Goal: Task Accomplishment & Management: Complete application form

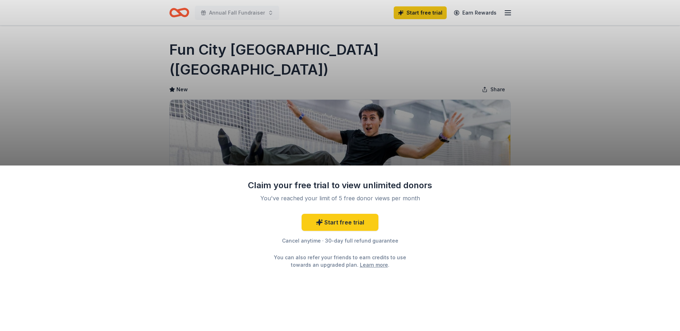
click at [435, 13] on div "Claim your free trial to view unlimited donors You've reached your limit of 5 f…" at bounding box center [340, 165] width 680 height 331
click at [339, 221] on link "Start free trial" at bounding box center [340, 222] width 77 height 17
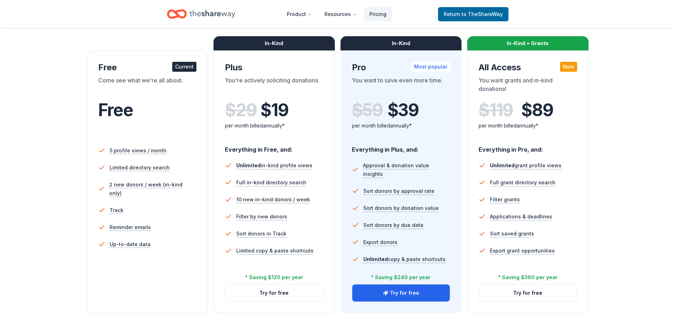
scroll to position [107, 0]
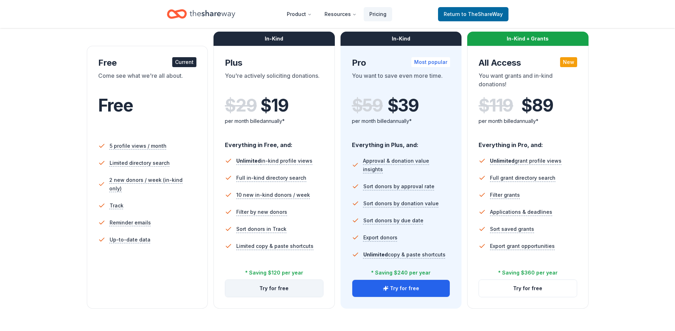
click at [267, 287] on button "Try for free" at bounding box center [274, 288] width 98 height 17
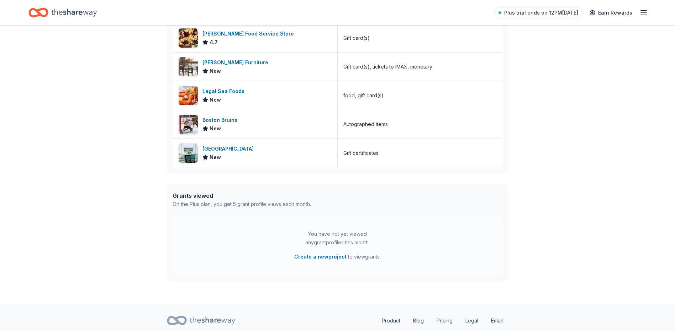
scroll to position [171, 0]
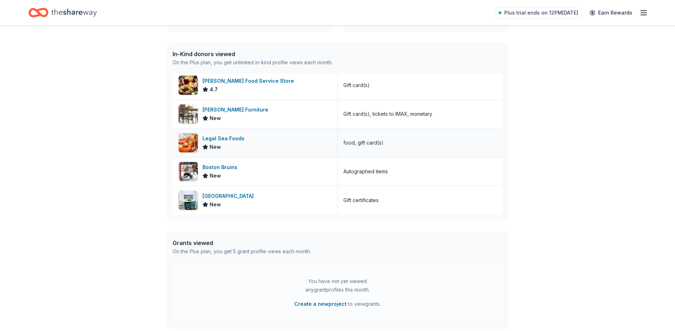
click at [233, 137] on div "Legal Sea Foods" at bounding box center [224, 138] width 45 height 9
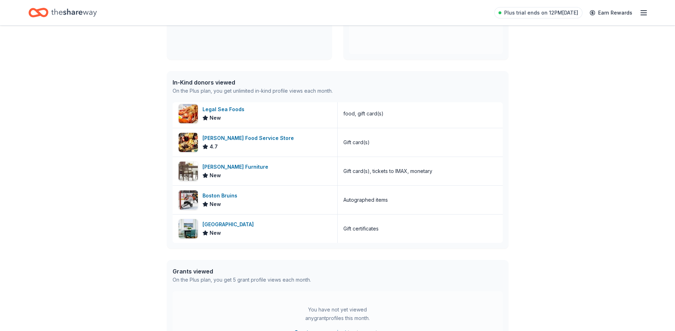
scroll to position [0, 0]
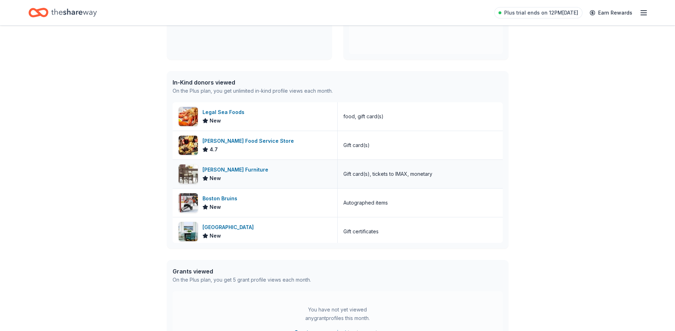
click at [213, 176] on span "New" at bounding box center [214, 178] width 11 height 9
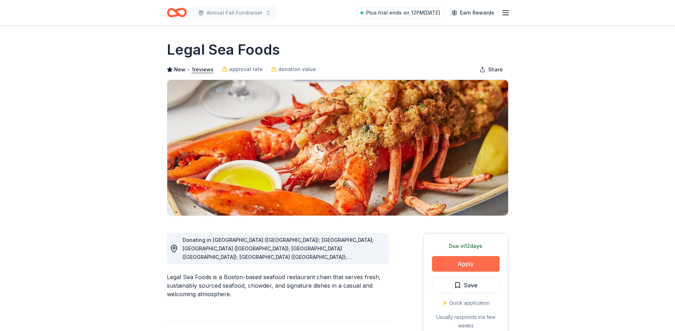
click at [474, 260] on button "Apply" at bounding box center [466, 264] width 68 height 16
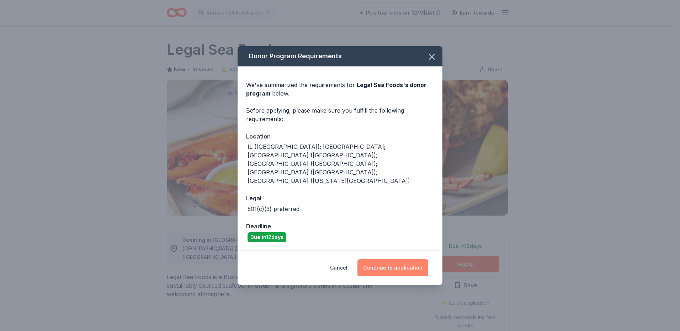
click at [393, 260] on button "Continue to application" at bounding box center [392, 268] width 71 height 17
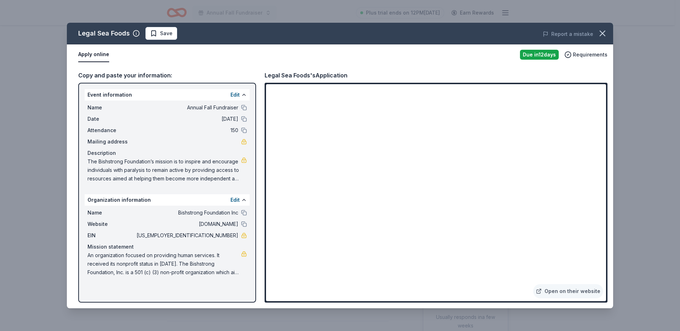
click at [232, 172] on span "The Bishstrong Foundation’s mission is to inspire and encourage individuals wit…" at bounding box center [164, 171] width 154 height 26
click at [166, 33] on span "Save" at bounding box center [166, 33] width 12 height 9
click at [224, 201] on div "Organization information Edit" at bounding box center [167, 200] width 165 height 11
click at [236, 200] on button "Edit" at bounding box center [234, 200] width 9 height 9
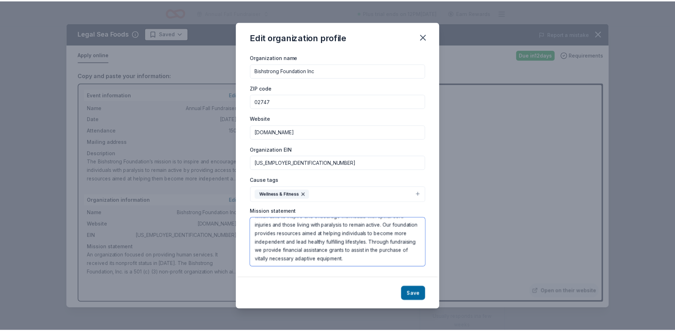
scroll to position [43, 0]
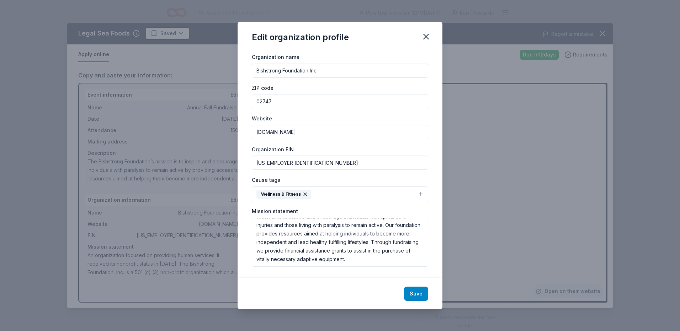
click at [411, 295] on button "Save" at bounding box center [416, 294] width 24 height 14
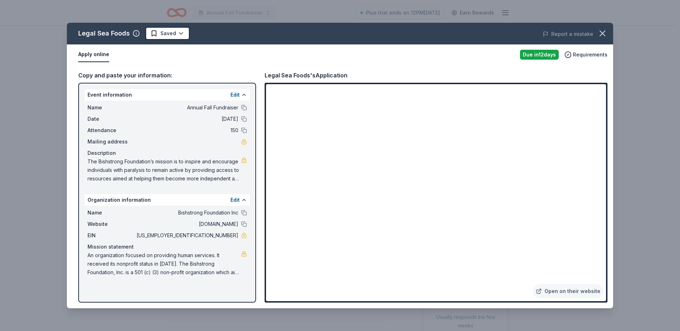
click at [92, 53] on button "Apply online" at bounding box center [93, 54] width 31 height 15
click at [605, 35] on icon "button" at bounding box center [602, 33] width 5 height 5
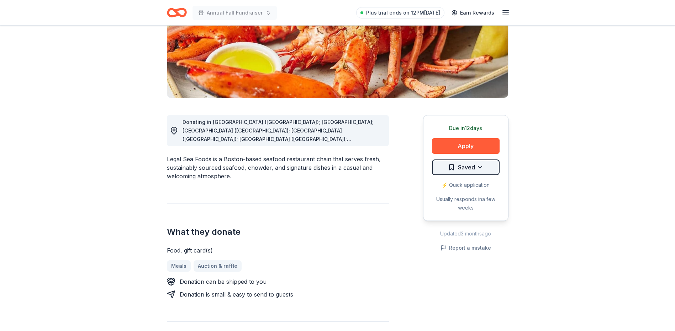
scroll to position [142, 0]
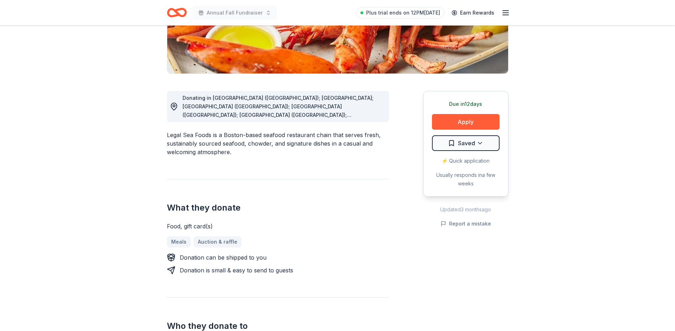
click at [469, 159] on div "⚡️ Quick application" at bounding box center [466, 161] width 68 height 9
click at [478, 122] on button "Apply" at bounding box center [466, 122] width 68 height 16
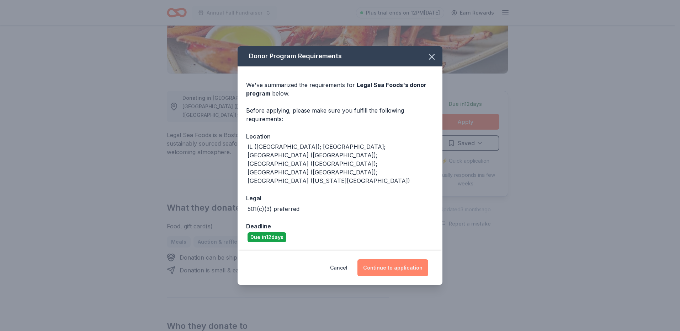
click at [401, 260] on button "Continue to application" at bounding box center [392, 268] width 71 height 17
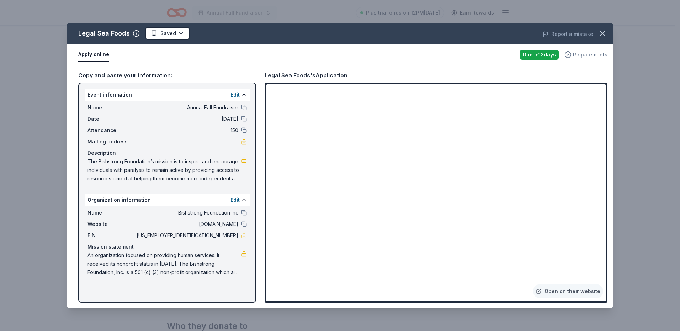
click at [591, 54] on span "Requirements" at bounding box center [590, 54] width 34 height 9
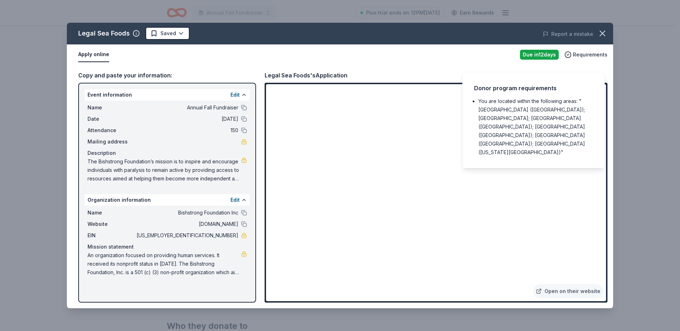
click at [588, 72] on div "Donor program requirements You are located within the following areas: "IL (Chi…" at bounding box center [533, 120] width 142 height 97
click at [549, 55] on div "Due in 12 days" at bounding box center [539, 55] width 39 height 10
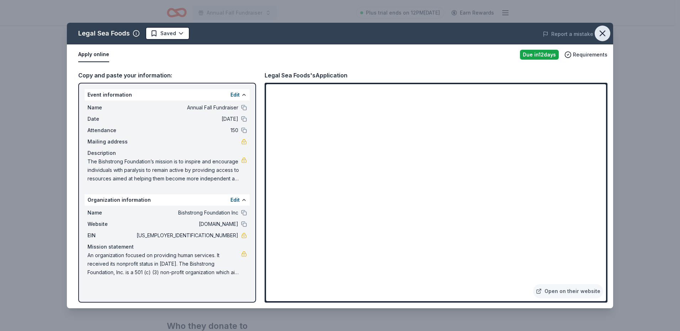
click at [604, 32] on icon "button" at bounding box center [602, 33] width 5 height 5
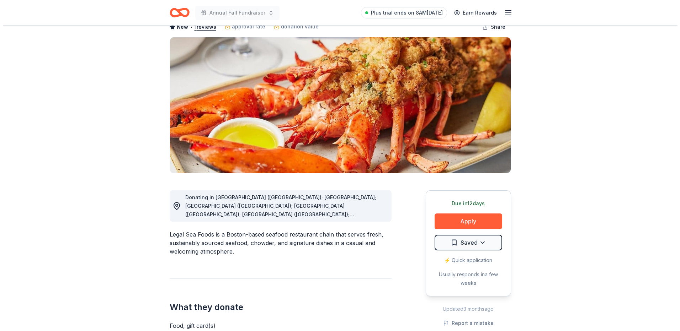
scroll to position [0, 0]
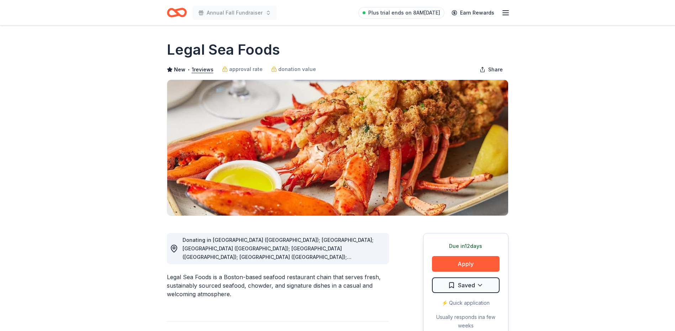
click at [506, 14] on icon "button" at bounding box center [505, 13] width 9 height 9
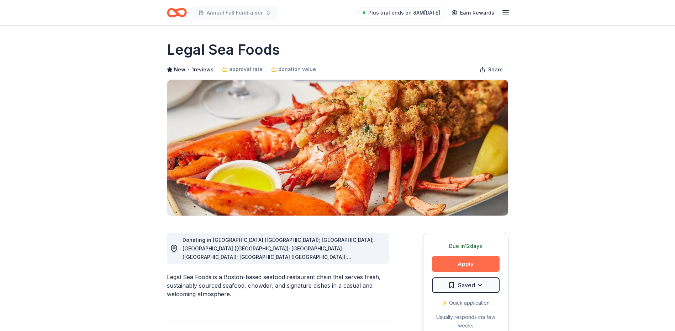
click at [467, 261] on button "Apply" at bounding box center [466, 264] width 68 height 16
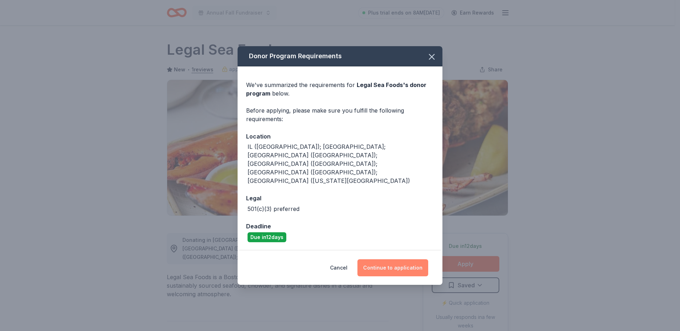
click at [392, 260] on button "Continue to application" at bounding box center [392, 268] width 71 height 17
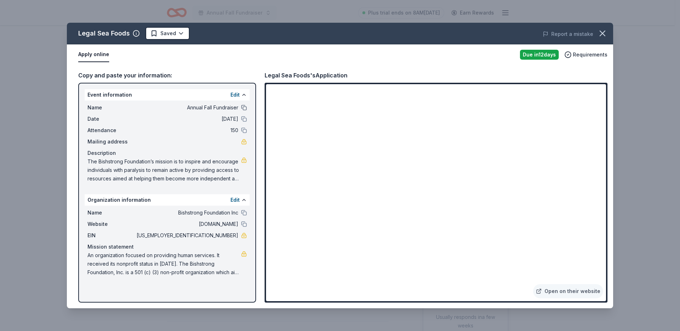
click at [243, 108] on button at bounding box center [244, 108] width 6 height 6
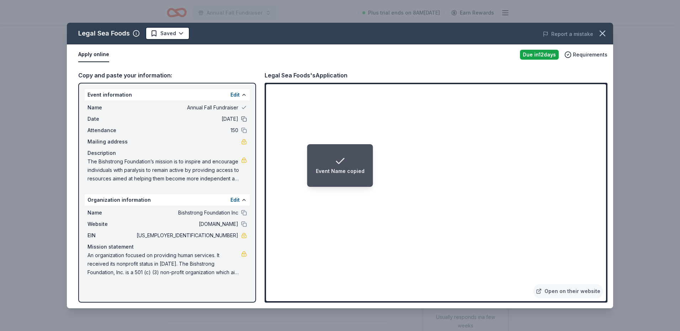
click at [243, 119] on button at bounding box center [244, 119] width 6 height 6
click at [244, 132] on button at bounding box center [244, 131] width 6 height 6
click at [243, 212] on button at bounding box center [244, 213] width 6 height 6
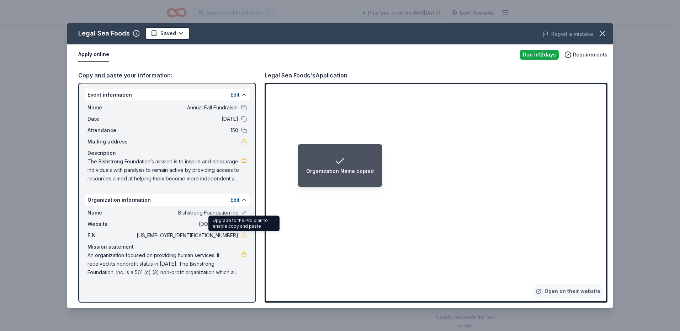
click at [244, 236] on link at bounding box center [244, 236] width 6 height 6
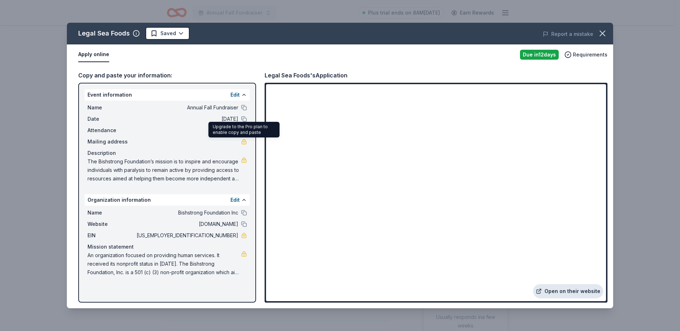
drag, startPoint x: 279, startPoint y: 130, endPoint x: 566, endPoint y: 292, distance: 329.1
click at [566, 292] on link "Open on their website" at bounding box center [568, 291] width 70 height 14
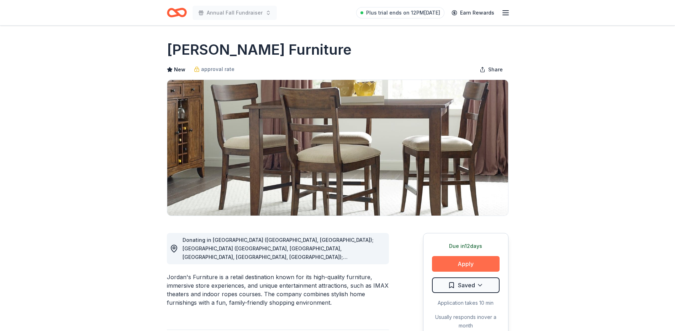
click at [463, 259] on button "Apply" at bounding box center [466, 264] width 68 height 16
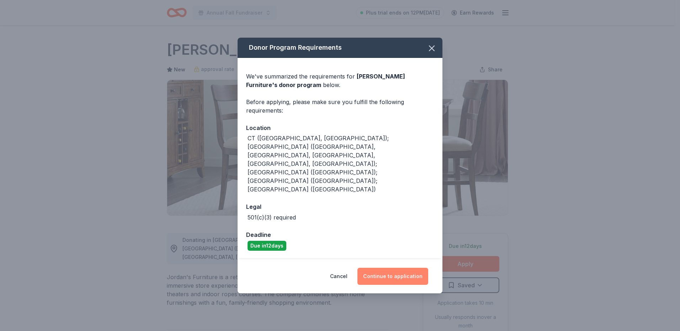
click at [395, 268] on button "Continue to application" at bounding box center [392, 276] width 71 height 17
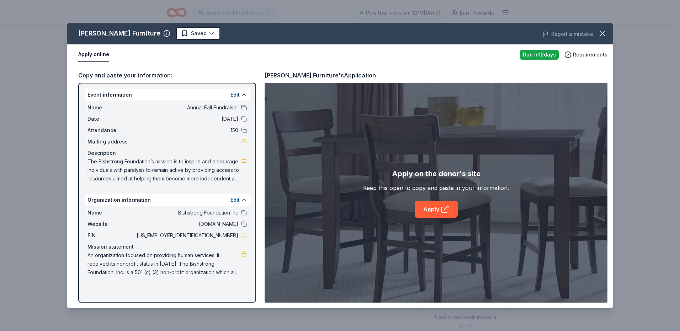
click at [244, 106] on button at bounding box center [244, 108] width 6 height 6
click at [435, 209] on link "Apply" at bounding box center [436, 209] width 43 height 17
click at [243, 224] on button at bounding box center [244, 225] width 6 height 6
